Goal: Task Accomplishment & Management: Manage account settings

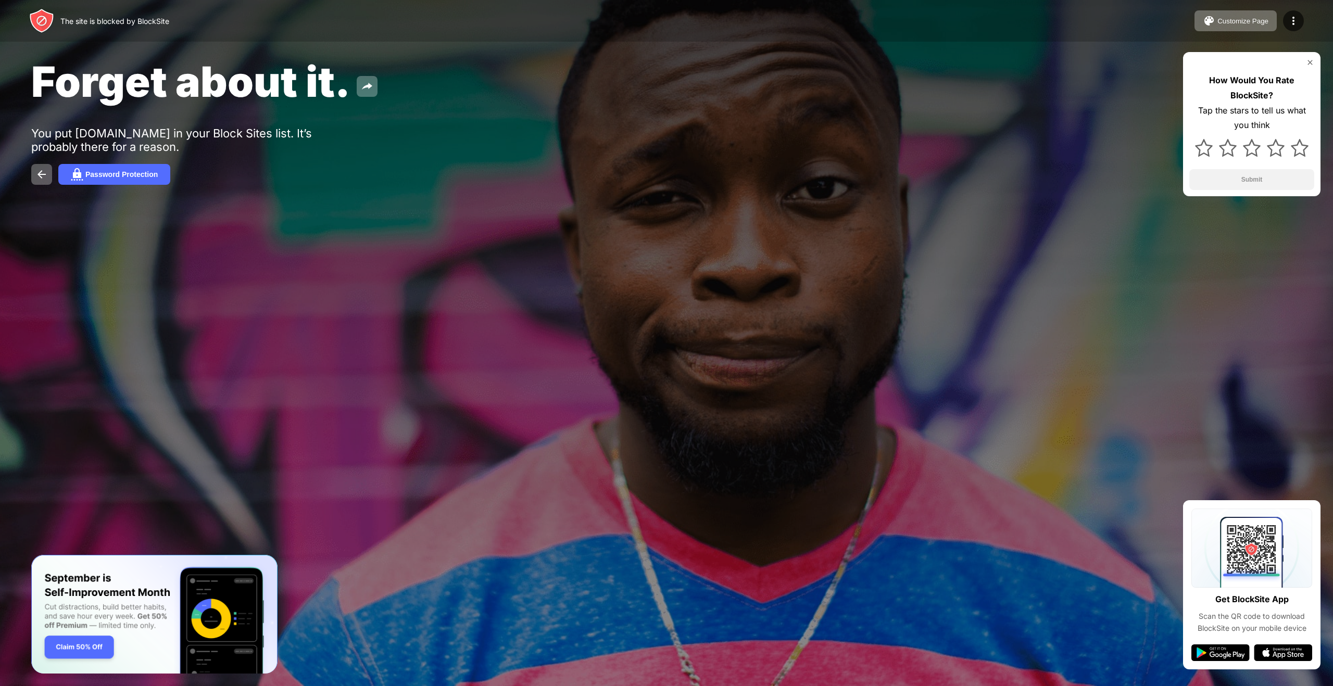
click at [1278, 19] on div "Customize Page Edit Block List Redirect Customize Block Page Upgrade Password P…" at bounding box center [1248, 20] width 109 height 21
click at [1296, 21] on img at bounding box center [1293, 21] width 12 height 12
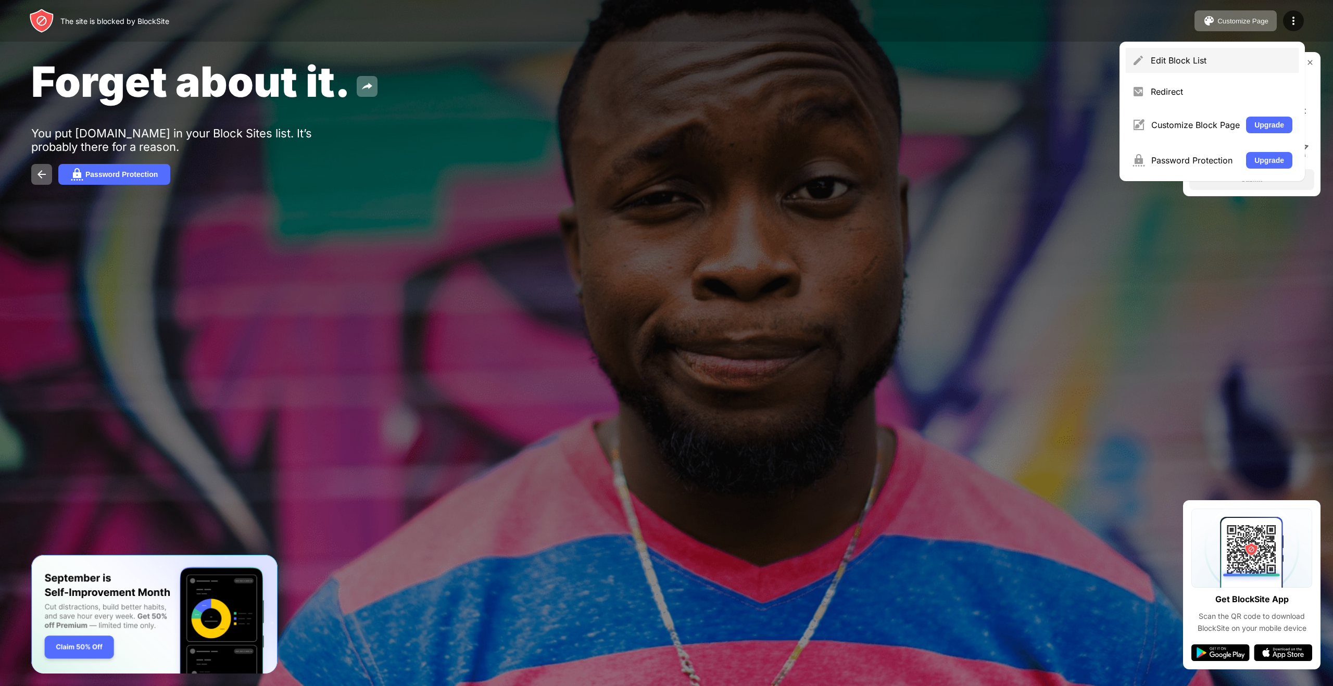
click at [1232, 62] on div "Edit Block List" at bounding box center [1221, 60] width 142 height 10
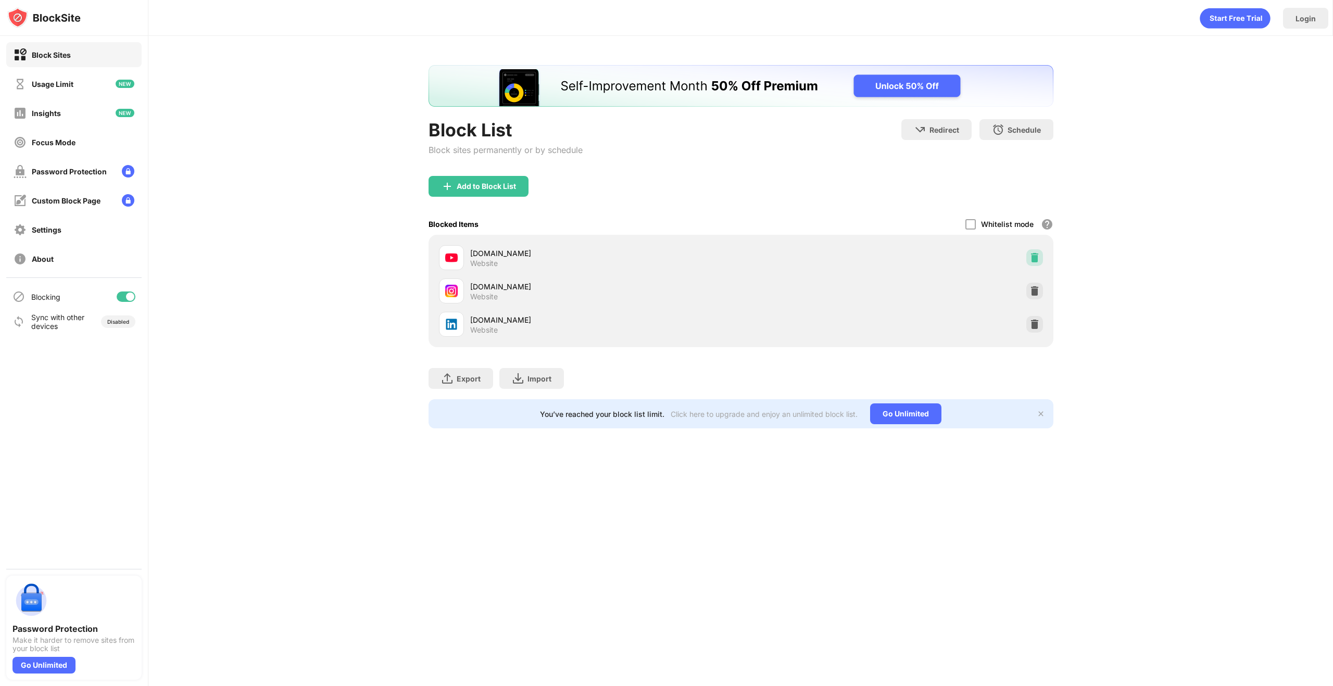
click at [1033, 257] on img at bounding box center [1034, 257] width 10 height 10
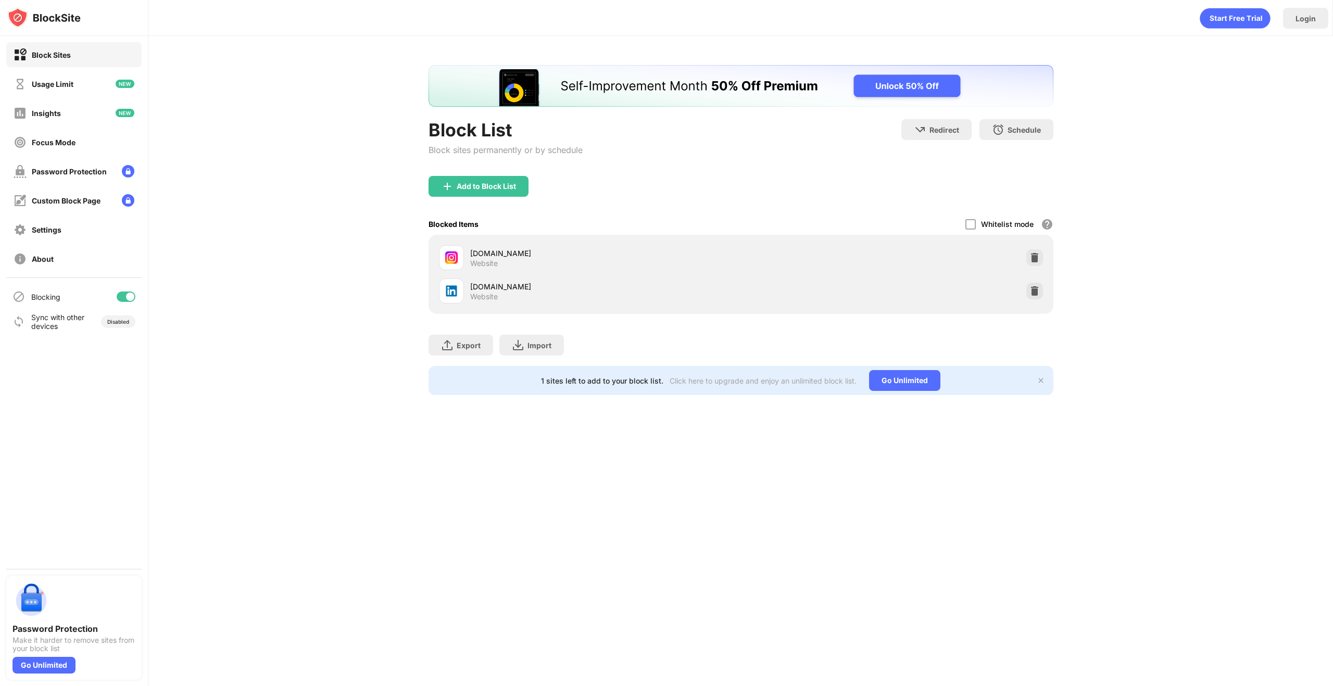
click at [467, 182] on div "Add to Block List" at bounding box center [485, 186] width 59 height 8
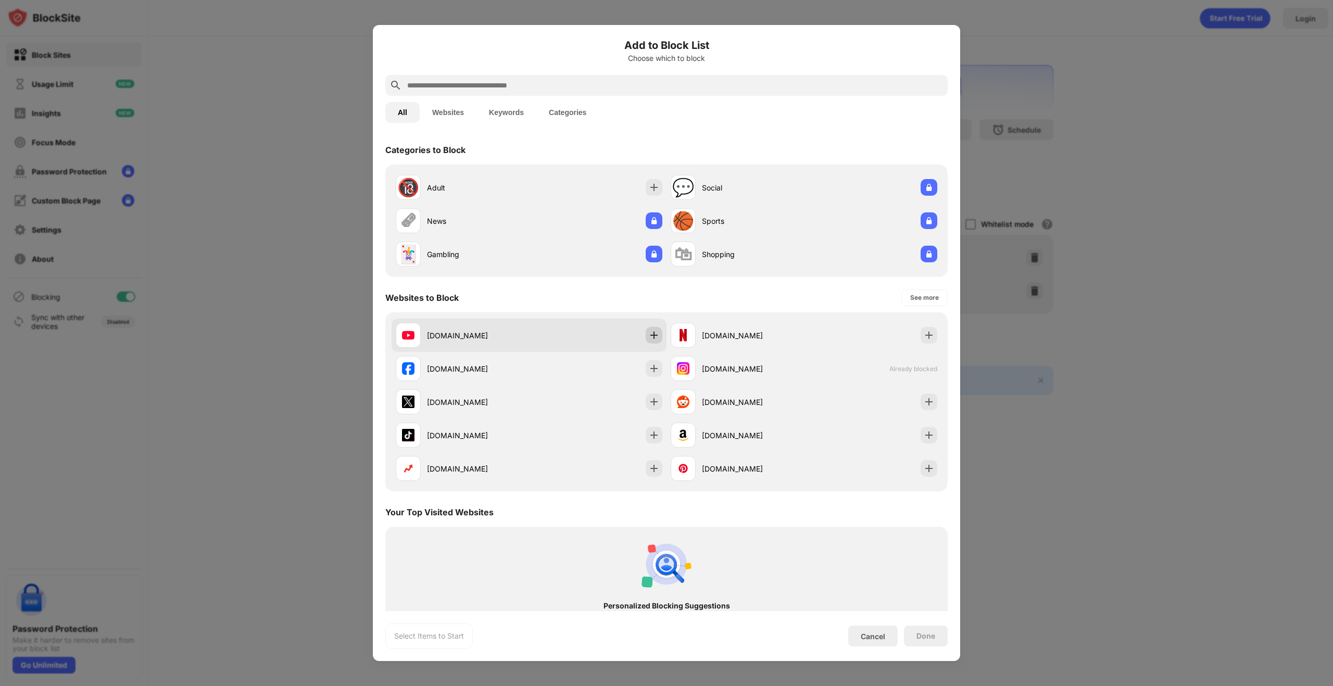
click at [652, 339] on img at bounding box center [654, 335] width 10 height 10
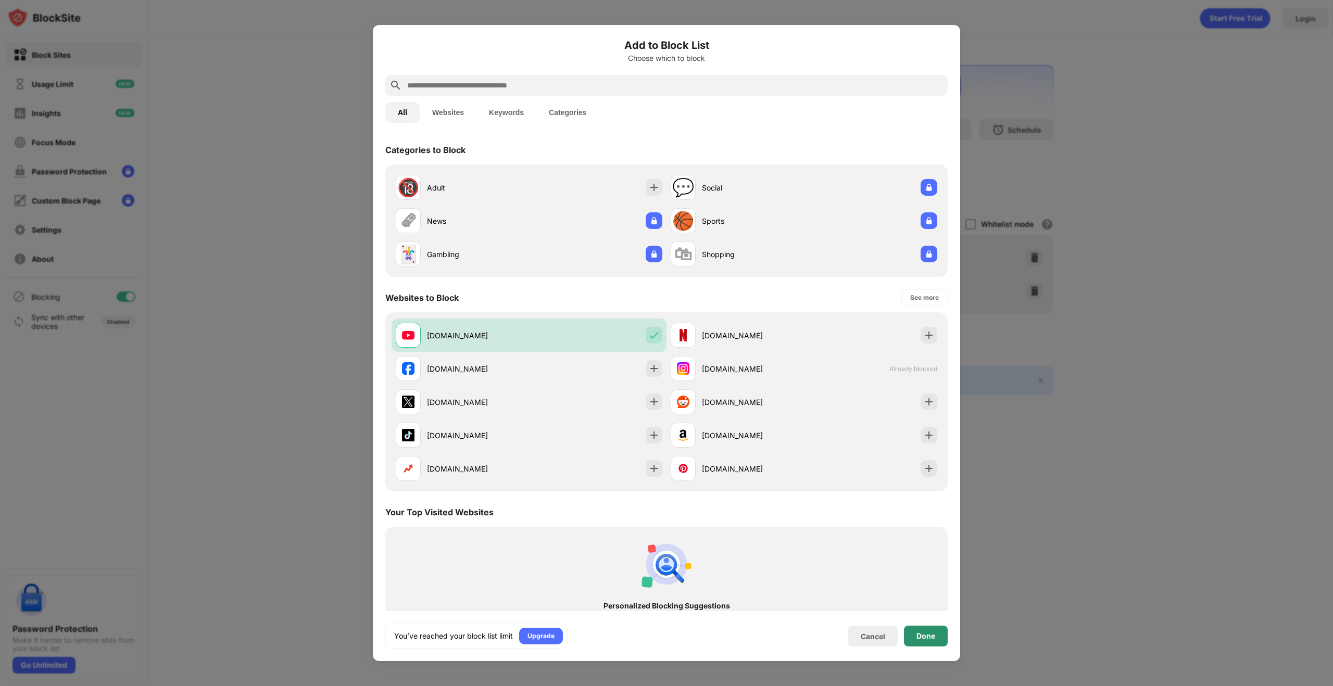
click at [925, 632] on div "Done" at bounding box center [925, 636] width 19 height 8
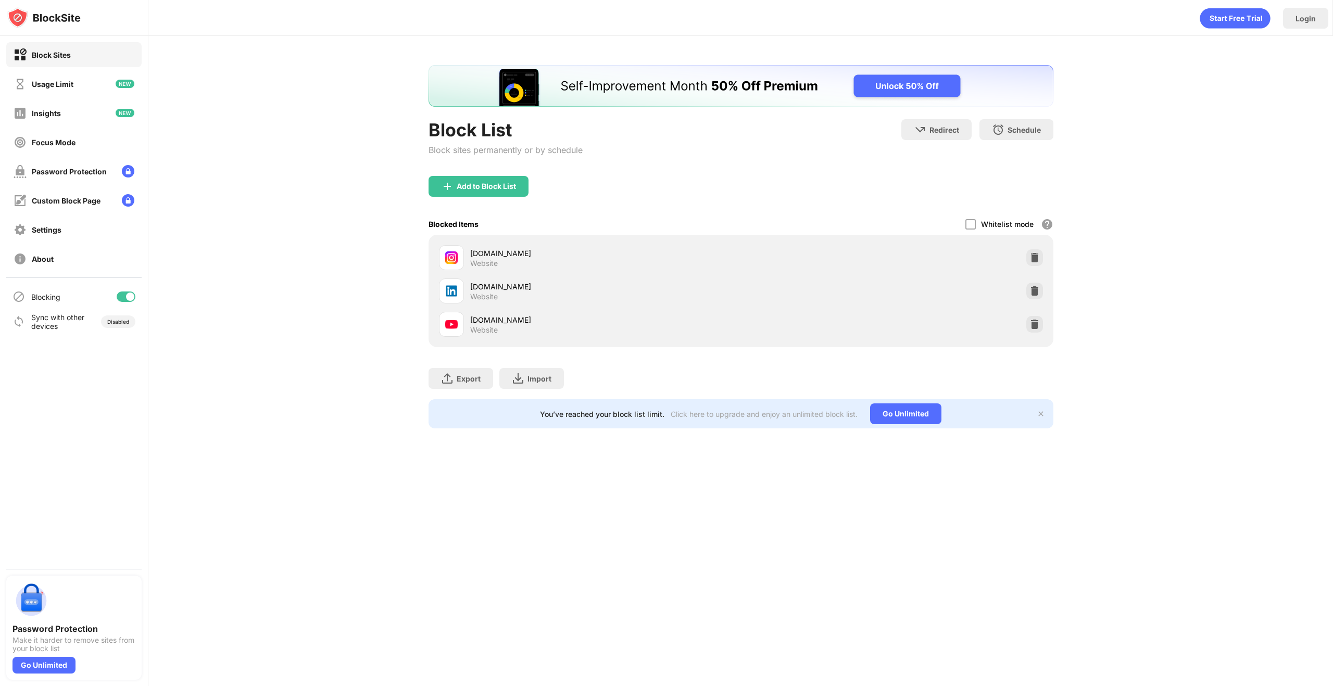
click at [1069, 514] on div "Login Block List Block sites permanently or by schedule Redirect Choose a site …" at bounding box center [740, 343] width 1184 height 686
